Goal: Obtain resource: Download file/media

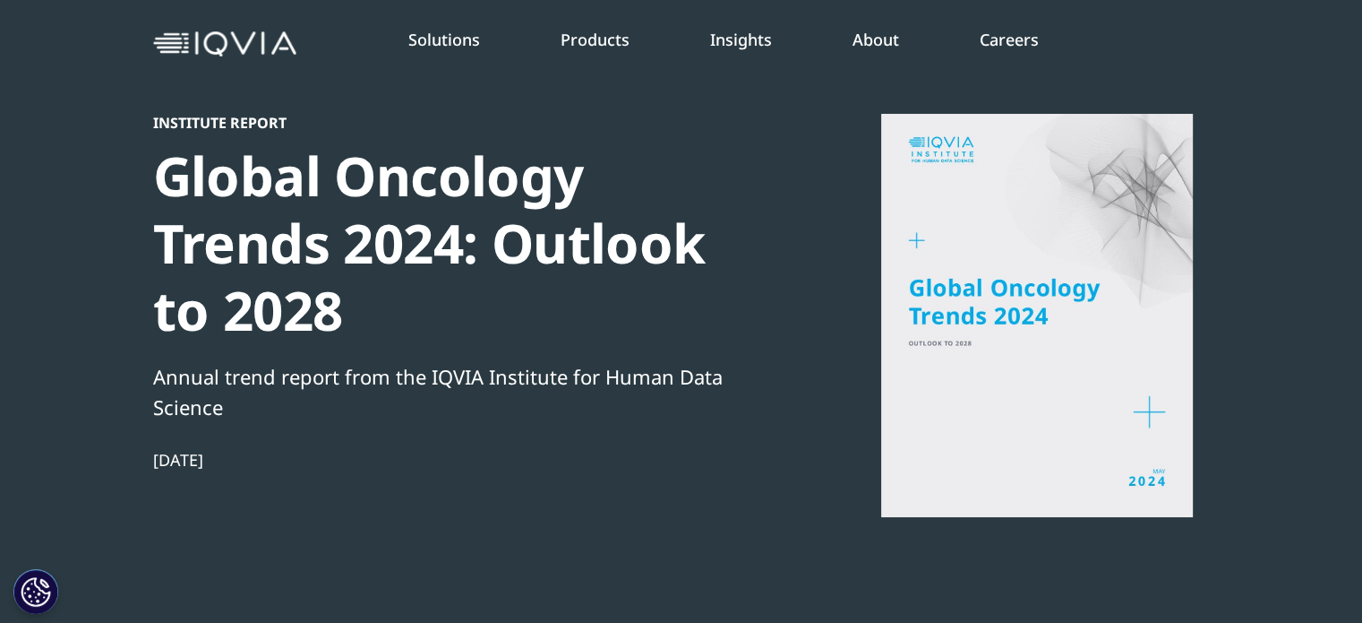
scroll to position [59, 0]
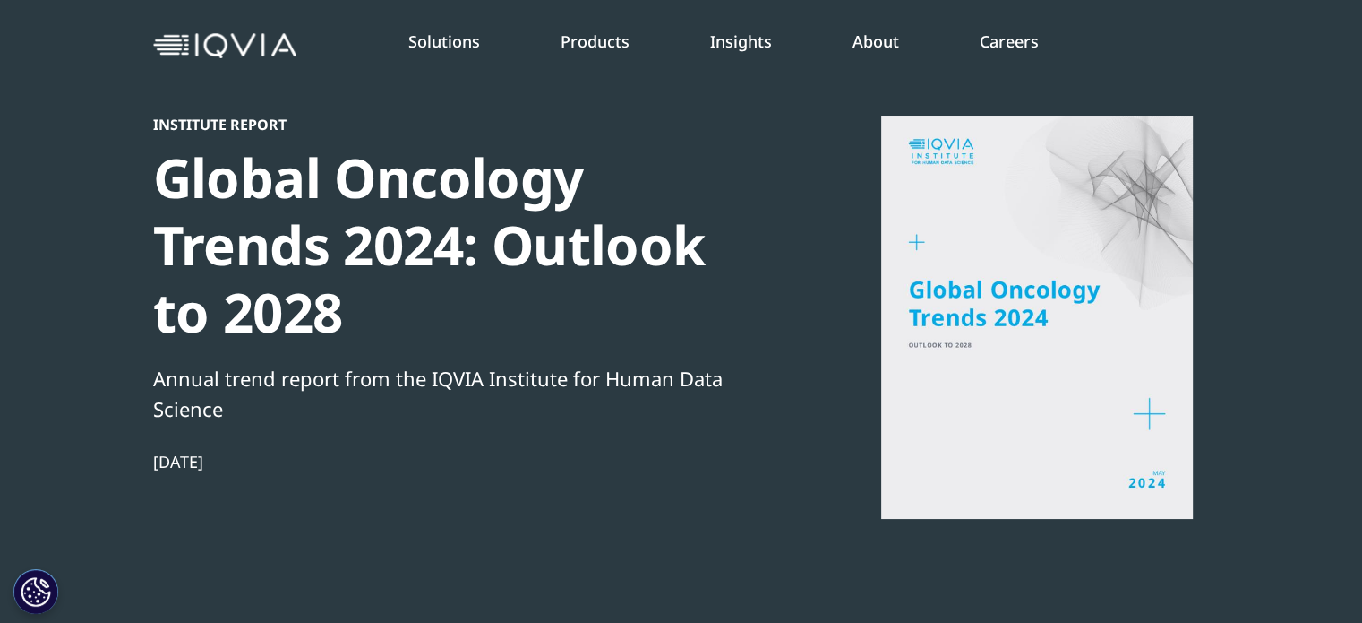
click at [1031, 297] on div at bounding box center [1037, 317] width 346 height 403
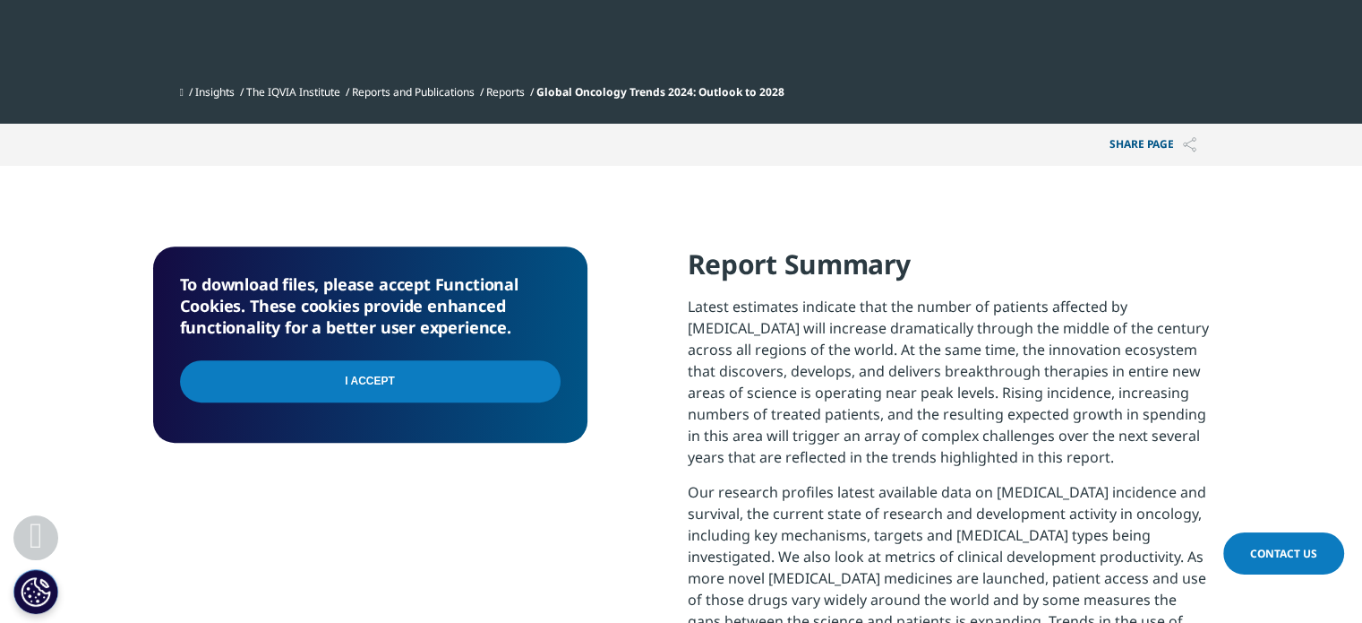
scroll to position [632, 0]
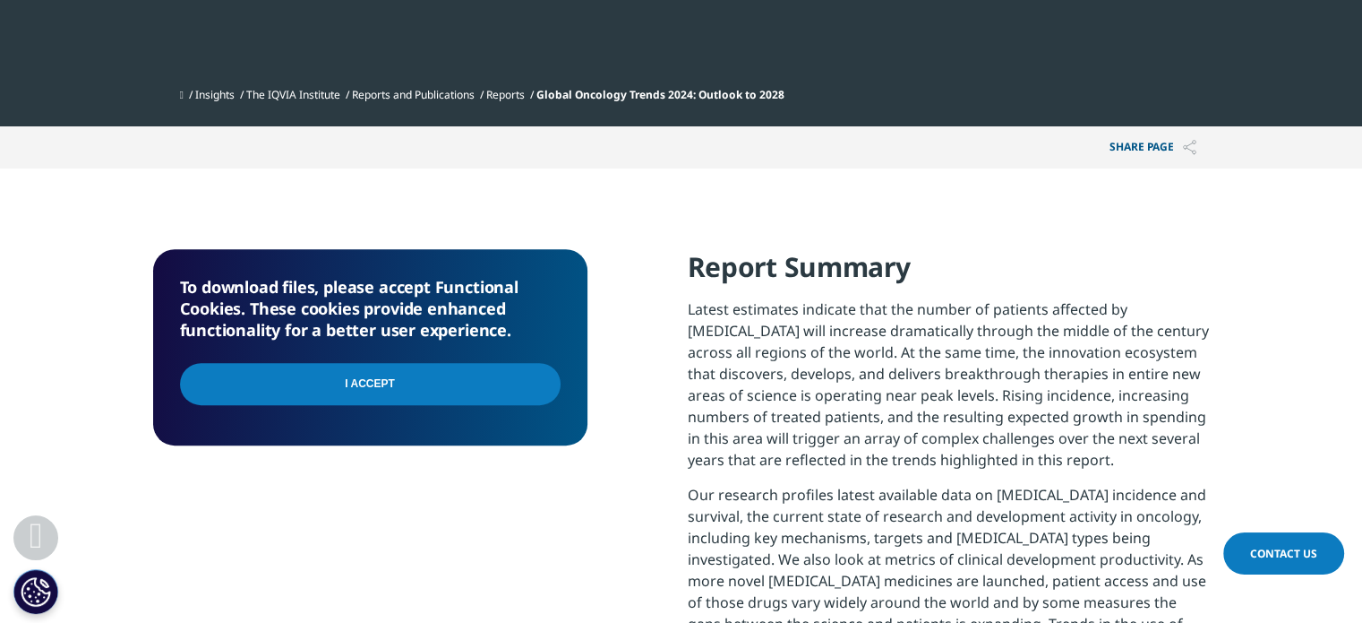
click at [374, 380] on input "I Accept" at bounding box center [370, 384] width 381 height 42
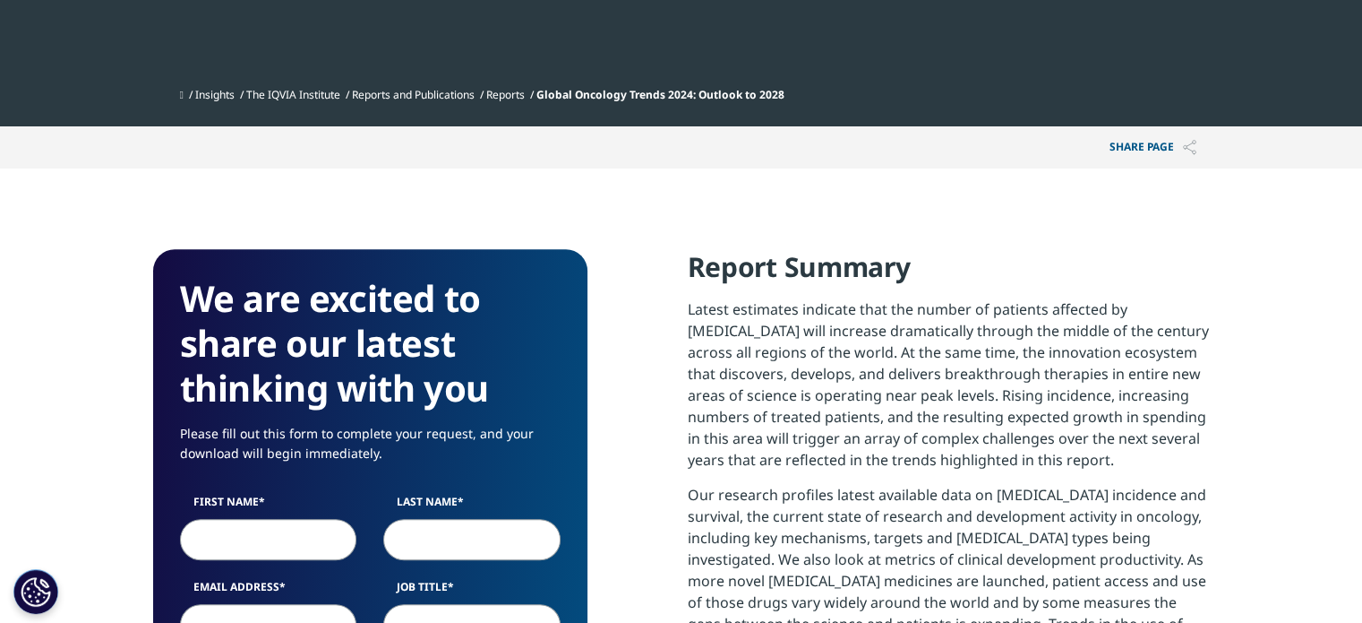
scroll to position [989, 1057]
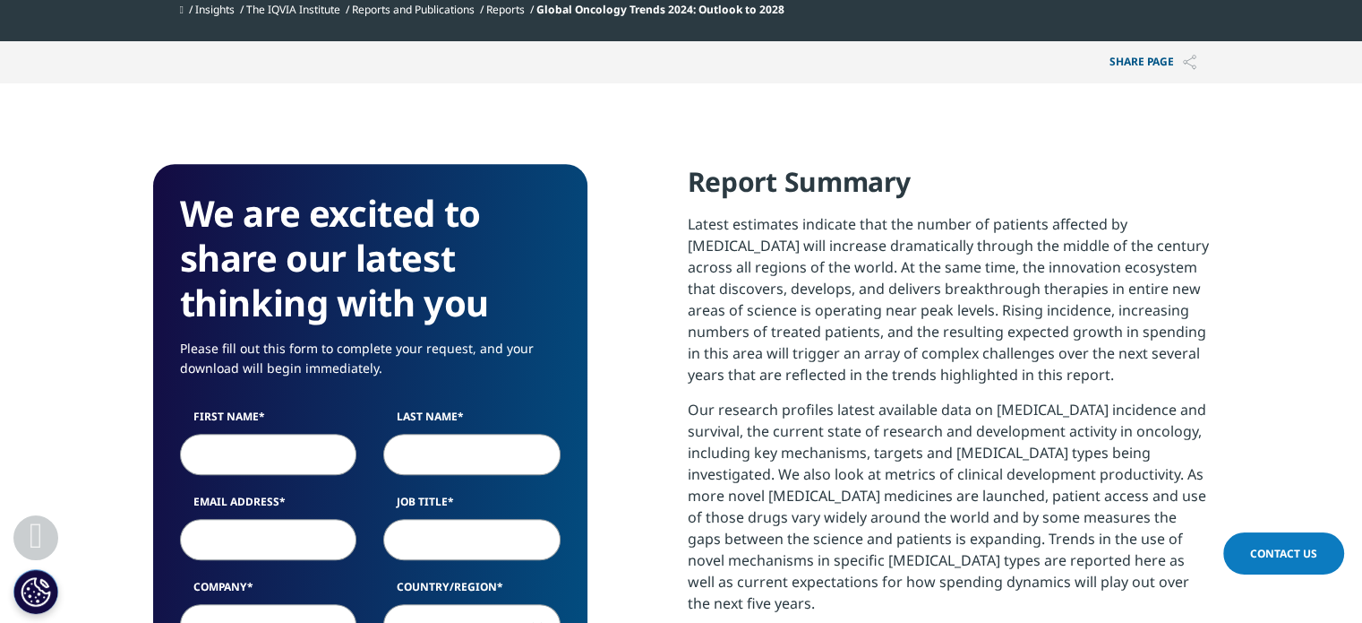
click at [260, 450] on input "First Name" at bounding box center [268, 454] width 177 height 41
type input "Sushant"
type input "Bhat"
type input "sushantbhat625@gmail.com"
select select "[GEOGRAPHIC_DATA]"
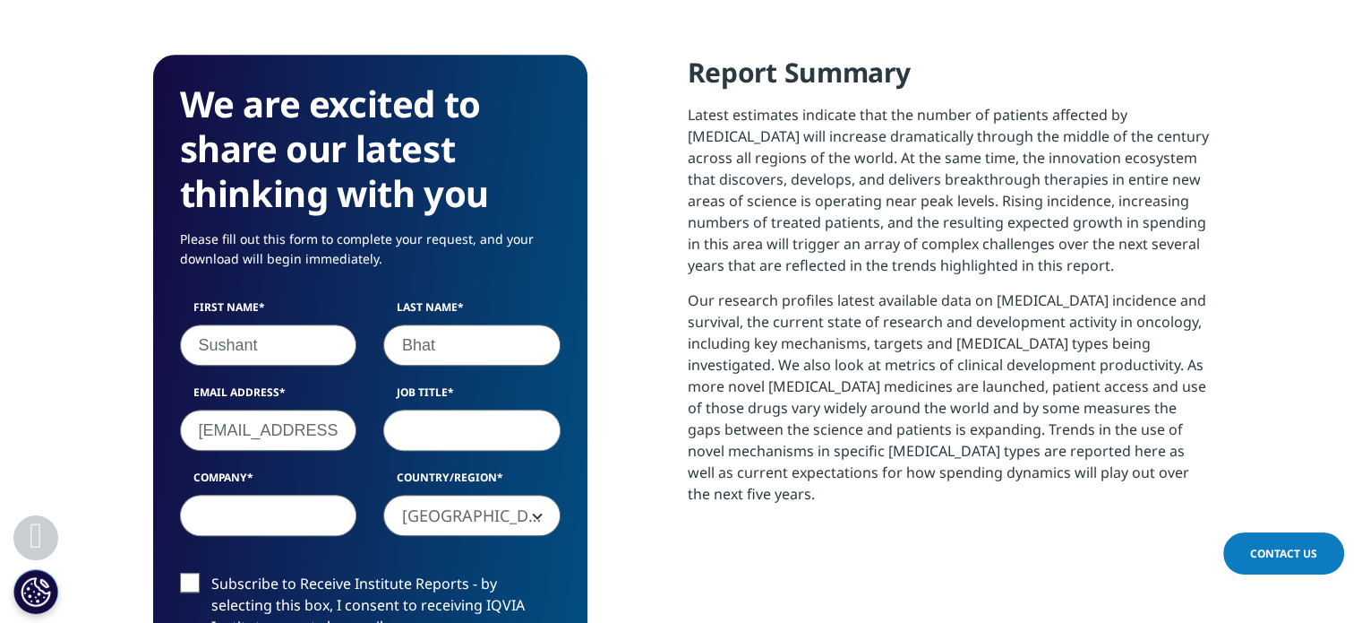
scroll to position [825, 0]
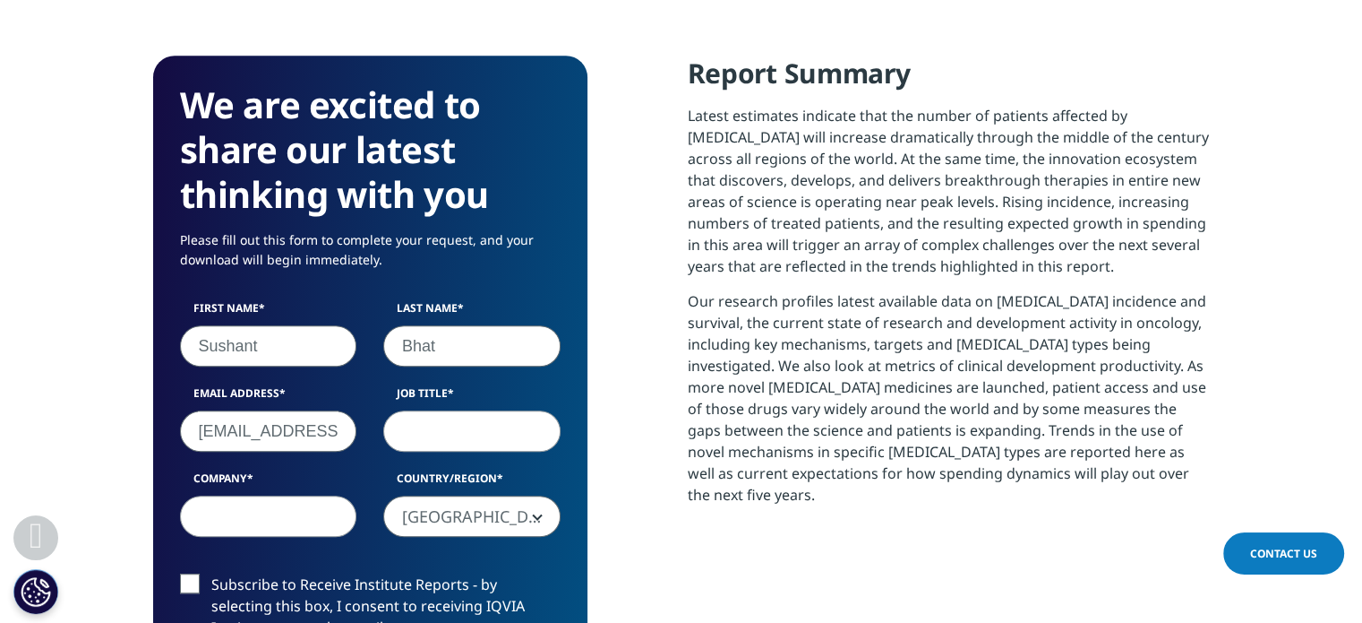
click at [289, 436] on input "sushantbhat625@gmail.com" at bounding box center [268, 430] width 177 height 41
click at [438, 432] on input "Job Title" at bounding box center [471, 430] width 177 height 41
type input "a"
click at [322, 516] on input "Company" at bounding box center [268, 515] width 177 height 41
type input "1"
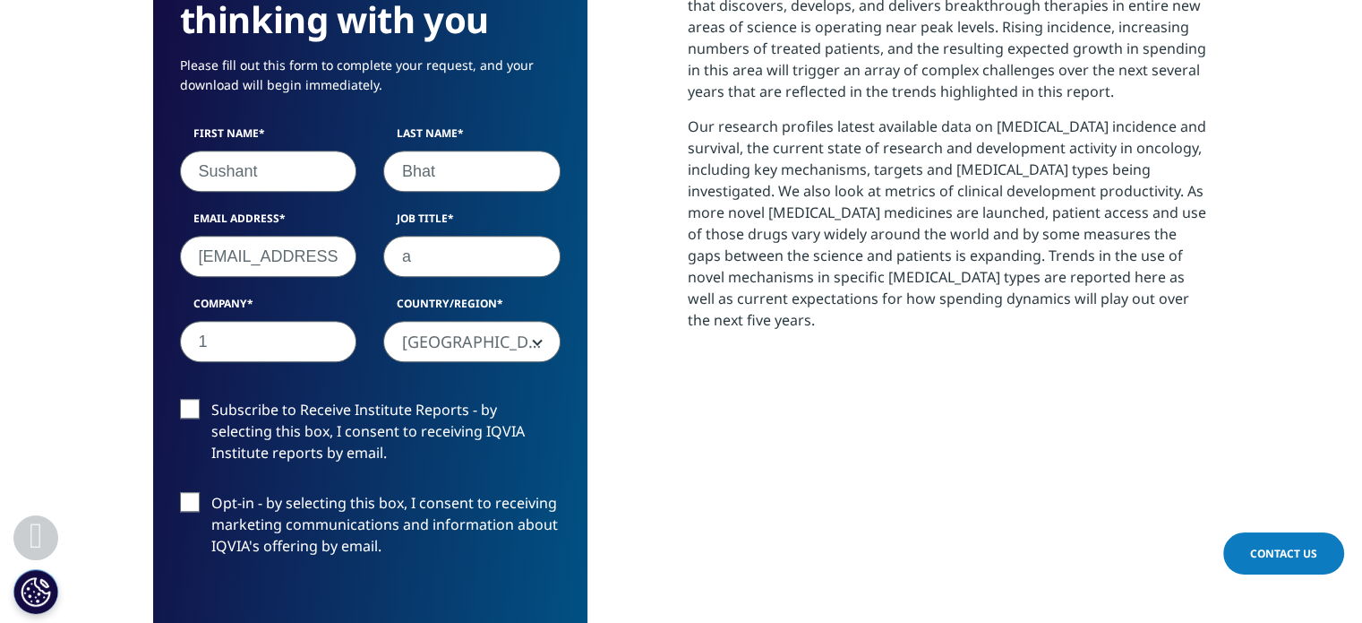
scroll to position [1001, 0]
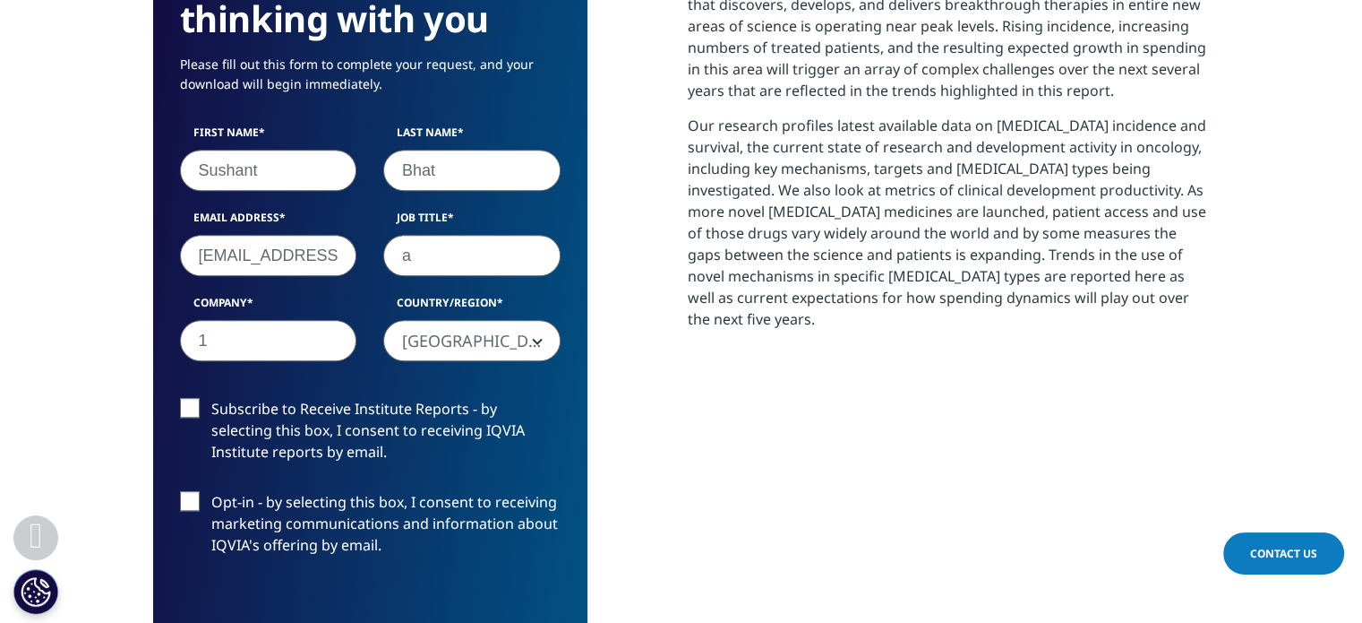
click at [192, 415] on label "Subscribe to Receive Institute Reports - by selecting this box, I consent to re…" at bounding box center [370, 435] width 381 height 74
click at [211, 398] on input "Subscribe to Receive Institute Reports - by selecting this box, I consent to re…" at bounding box center [211, 398] width 0 height 0
click at [189, 498] on label "Opt-in - by selecting this box, I consent to receiving marketing communications…" at bounding box center [370, 528] width 381 height 74
click at [211, 491] on input "Opt-in - by selecting this box, I consent to receiving marketing communications…" at bounding box center [211, 491] width 0 height 0
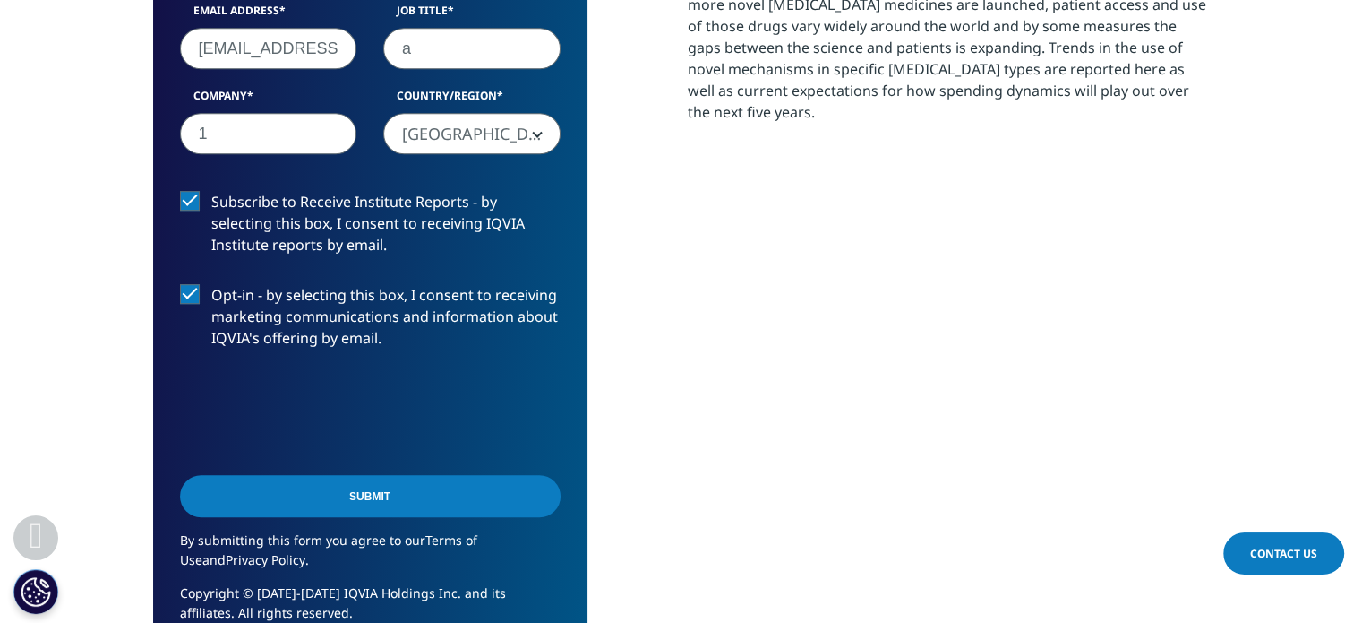
scroll to position [1208, 0]
click at [199, 297] on label "Opt-in - by selecting this box, I consent to receiving marketing communications…" at bounding box center [370, 320] width 381 height 74
click at [211, 283] on input "Opt-in - by selecting this box, I consent to receiving marketing communications…" at bounding box center [211, 283] width 0 height 0
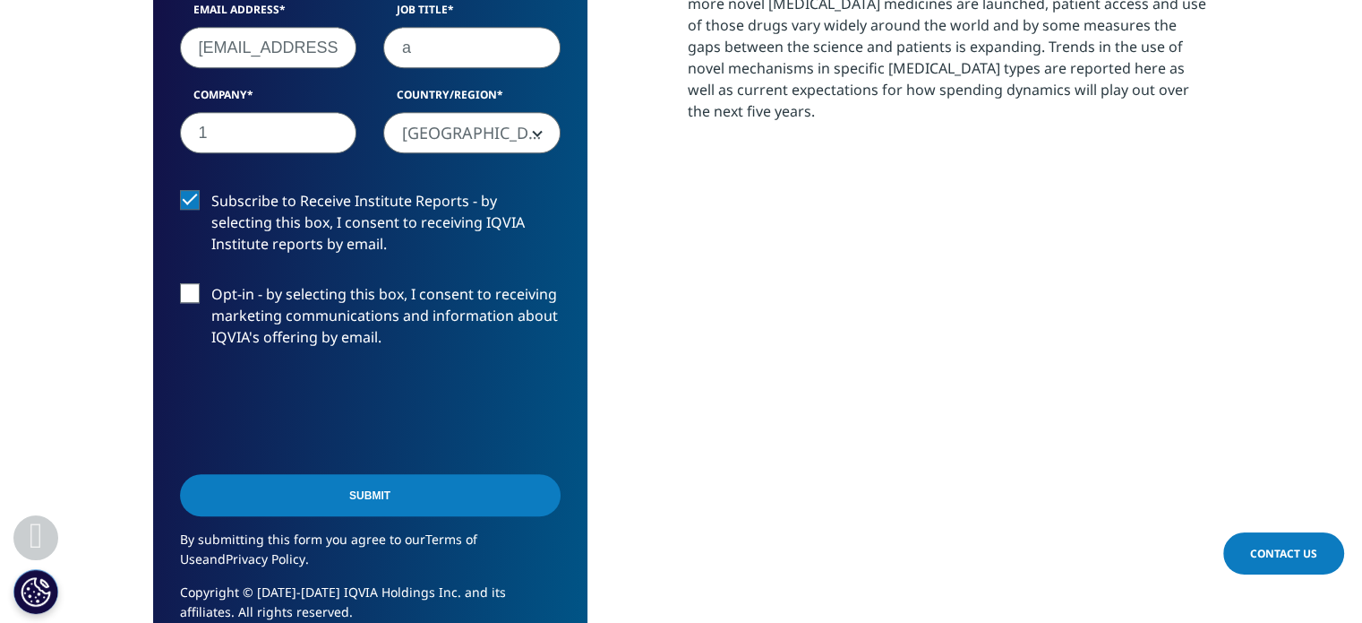
click at [192, 197] on label "Subscribe to Receive Institute Reports - by selecting this box, I consent to re…" at bounding box center [370, 227] width 381 height 74
click at [211, 190] on input "Subscribe to Receive Institute Reports - by selecting this box, I consent to re…" at bounding box center [211, 190] width 0 height 0
click at [376, 497] on input "Submit" at bounding box center [370, 495] width 381 height 42
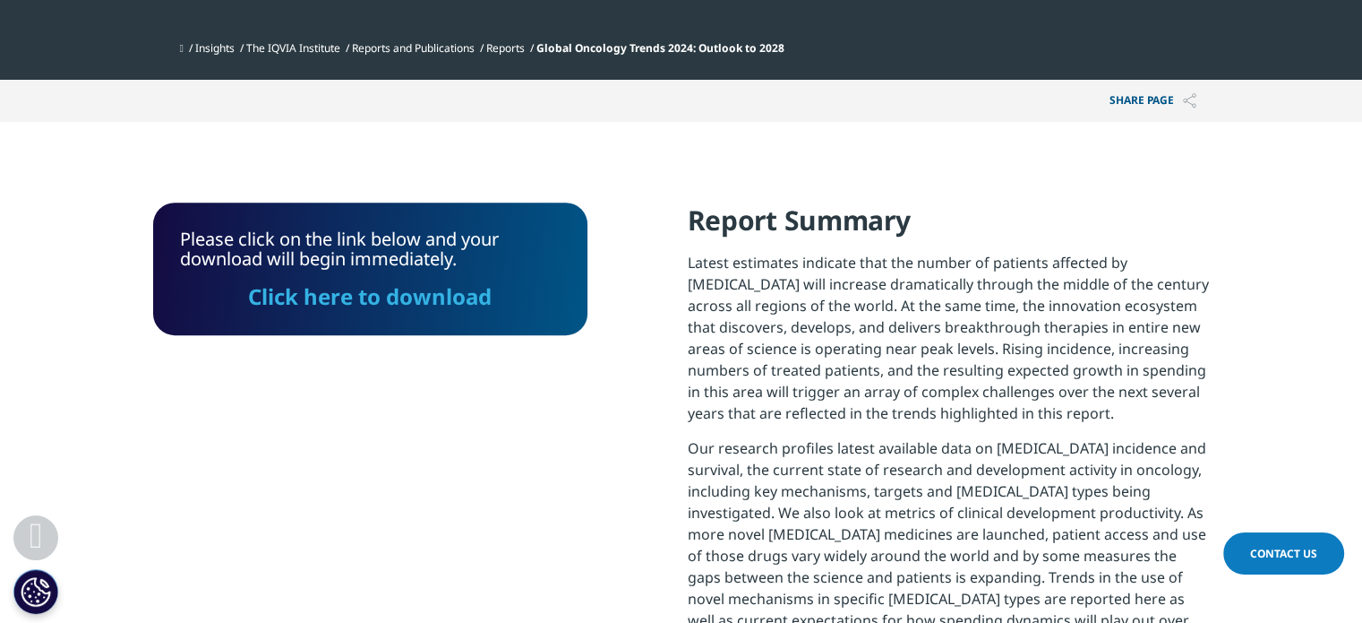
scroll to position [681, 0]
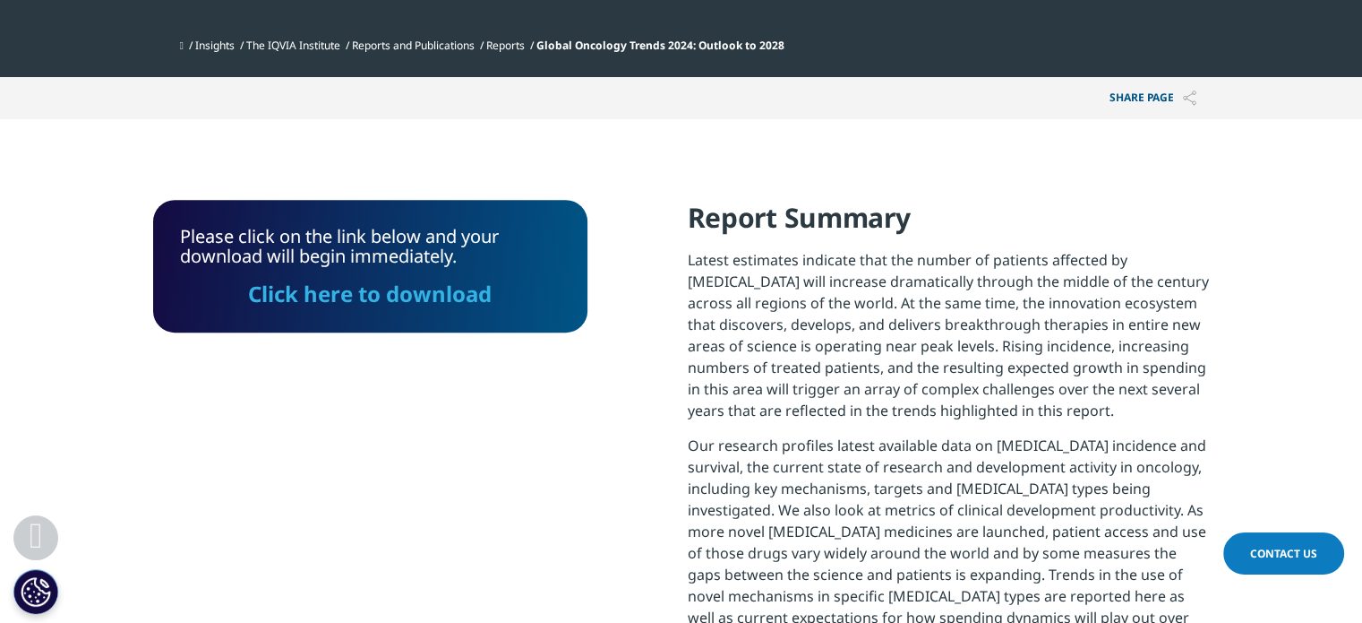
click at [391, 301] on link "Click here to download" at bounding box center [370, 294] width 244 height 30
